Goal: Task Accomplishment & Management: Understand process/instructions

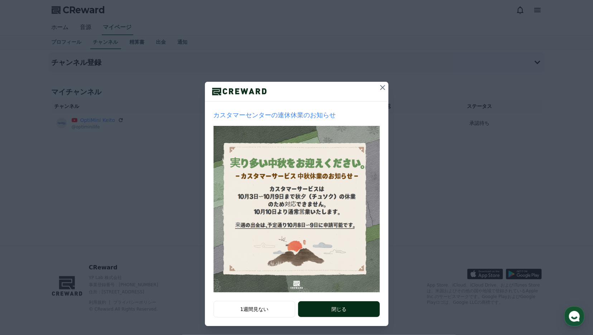
scroll to position [6, 0]
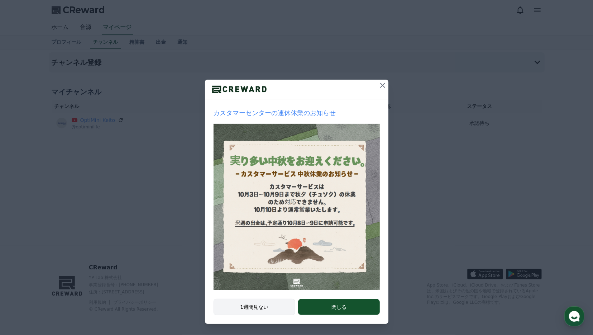
click at [253, 307] on button "1週間見ない" at bounding box center [255, 307] width 82 height 16
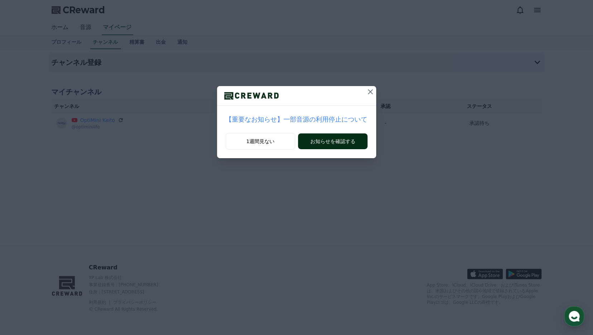
click at [314, 137] on button "お知らせを確認する" at bounding box center [332, 141] width 69 height 16
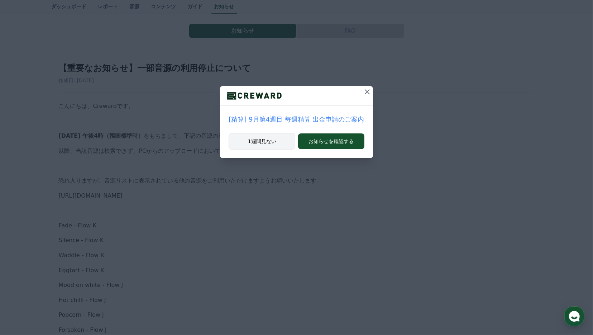
click at [263, 137] on button "1週間見ない" at bounding box center [262, 141] width 67 height 16
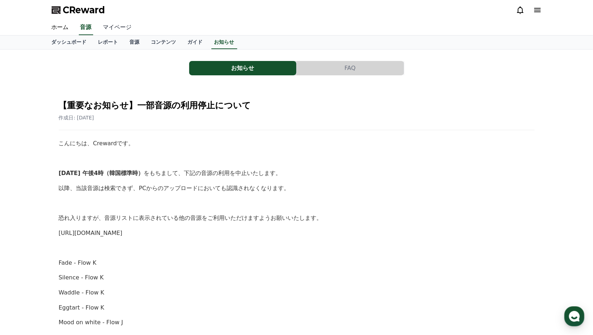
click at [116, 28] on link "マイページ" at bounding box center [117, 27] width 40 height 15
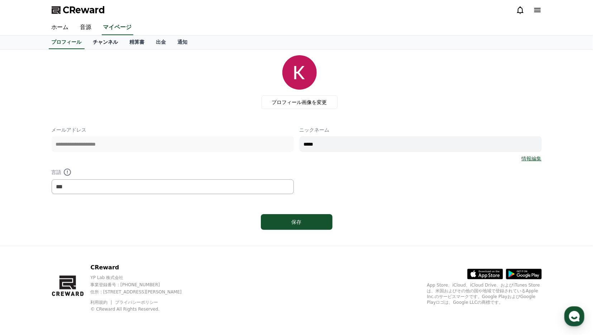
click at [105, 40] on link "チャンネル" at bounding box center [105, 42] width 37 height 14
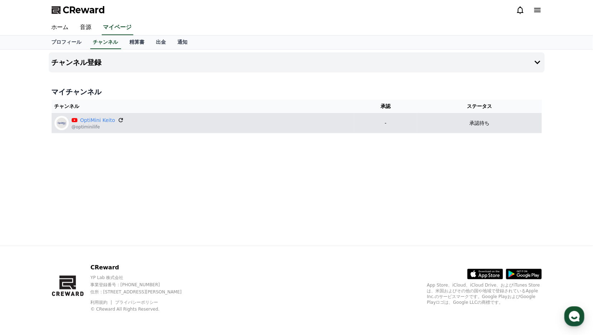
click at [118, 119] on icon at bounding box center [121, 120] width 6 height 6
click at [97, 119] on link "OptiMini Keito" at bounding box center [97, 120] width 35 height 8
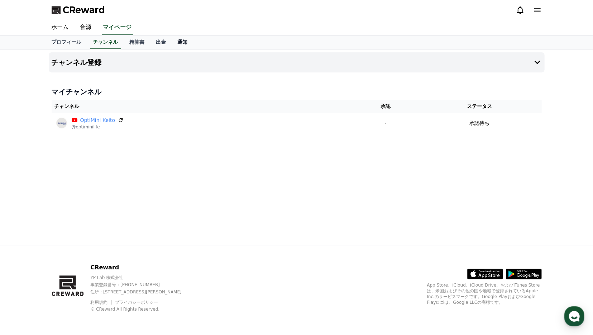
click at [178, 42] on link "通知" at bounding box center [183, 42] width 22 height 14
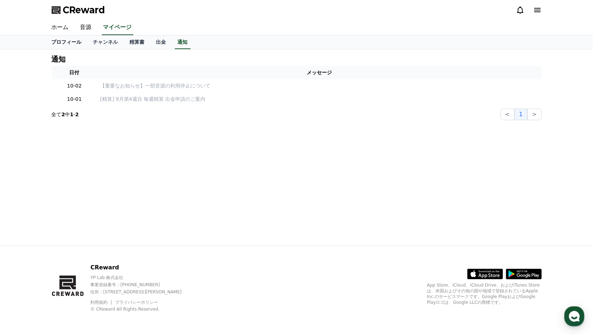
click at [73, 39] on link "プロフィール" at bounding box center [67, 42] width 42 height 14
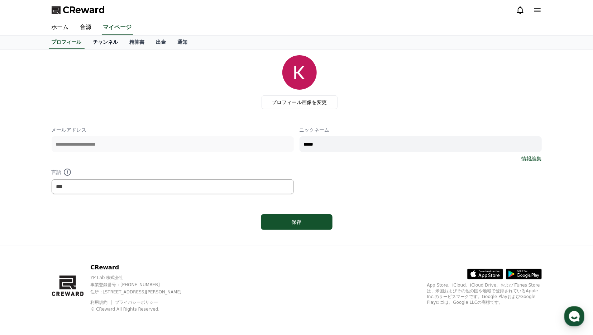
click at [115, 41] on link "チャンネル" at bounding box center [105, 42] width 37 height 14
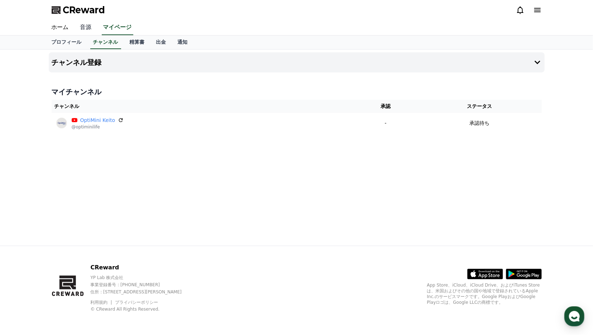
click at [83, 25] on link "音源" at bounding box center [86, 27] width 23 height 15
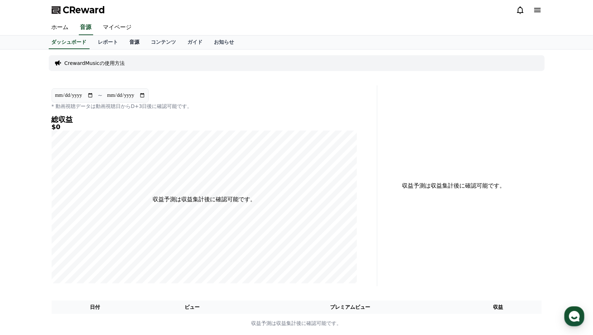
click at [130, 47] on link "音源" at bounding box center [135, 42] width 22 height 14
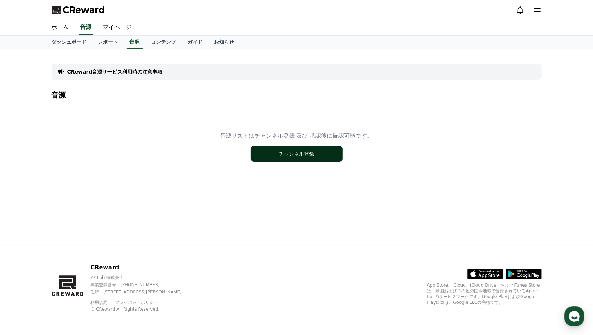
click at [295, 161] on div "音源リストはチャンネル登録 及び 承認後に確認可能です。 チャンネル登録" at bounding box center [297, 147] width 490 height 90
click at [288, 152] on button "チャンネル登録" at bounding box center [297, 154] width 92 height 16
